Goal: Information Seeking & Learning: Learn about a topic

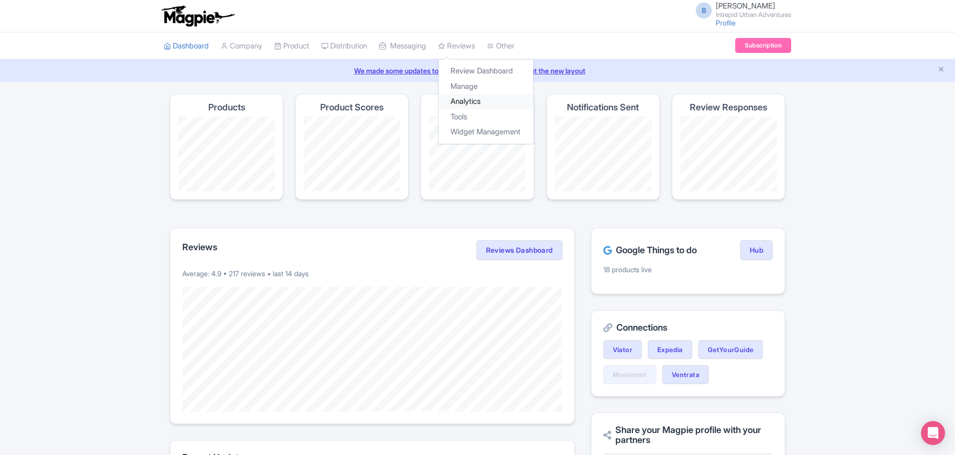
click at [487, 99] on link "Analytics" at bounding box center [486, 101] width 95 height 15
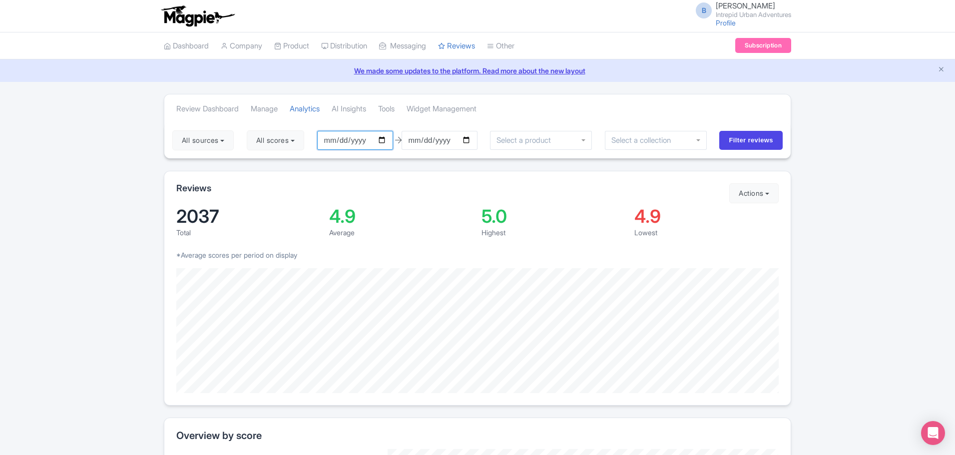
click at [384, 135] on input "[DATE]" at bounding box center [355, 140] width 76 height 19
click at [386, 139] on input "[DATE]" at bounding box center [355, 140] width 76 height 19
type input "[DATE]"
click at [650, 139] on input "select-one" at bounding box center [644, 140] width 66 height 9
click at [733, 145] on input "Filter reviews" at bounding box center [750, 140] width 63 height 19
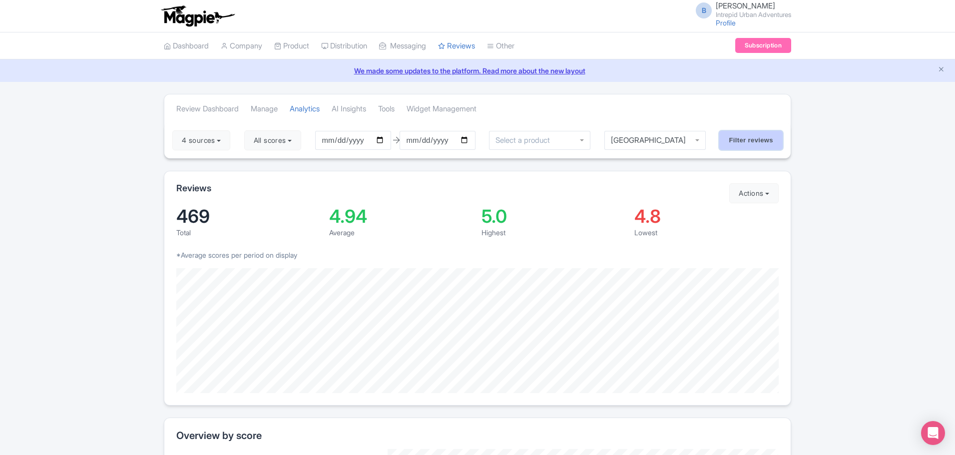
click at [752, 140] on input "Filter reviews" at bounding box center [750, 140] width 63 height 19
